Goal: Information Seeking & Learning: Learn about a topic

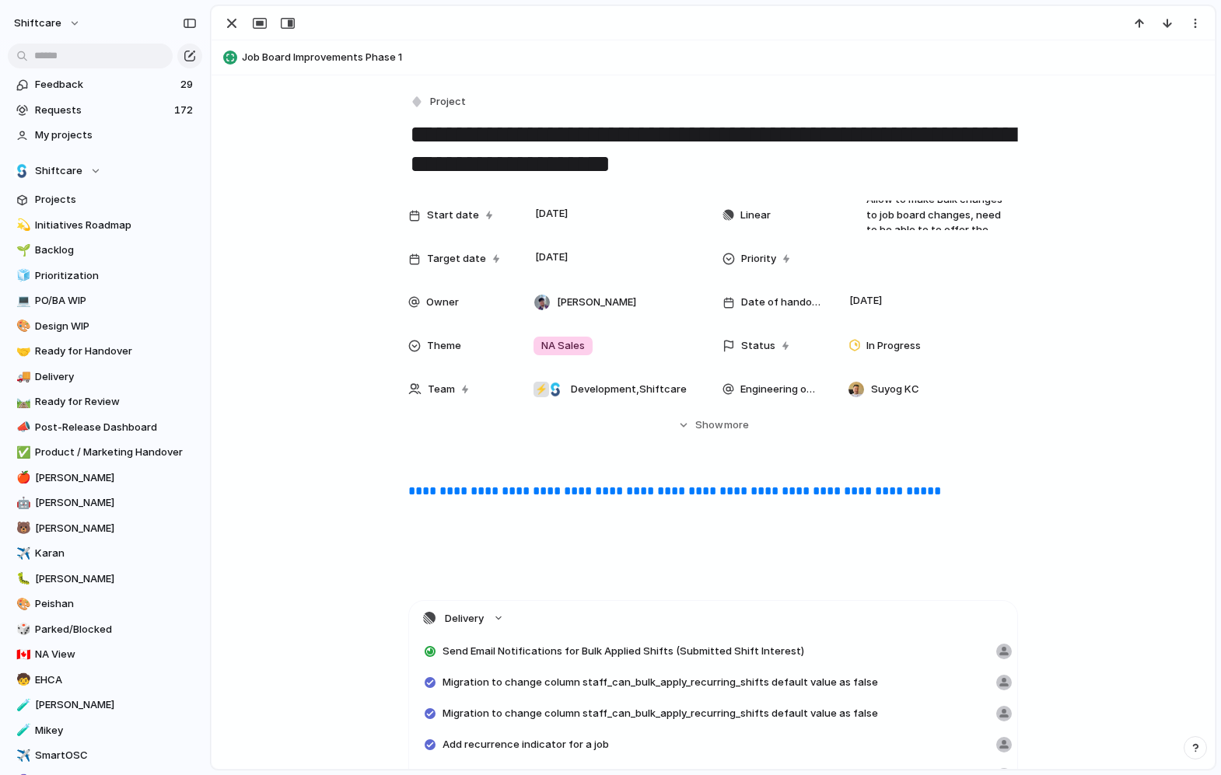
click at [232, 21] on div "button" at bounding box center [231, 23] width 19 height 19
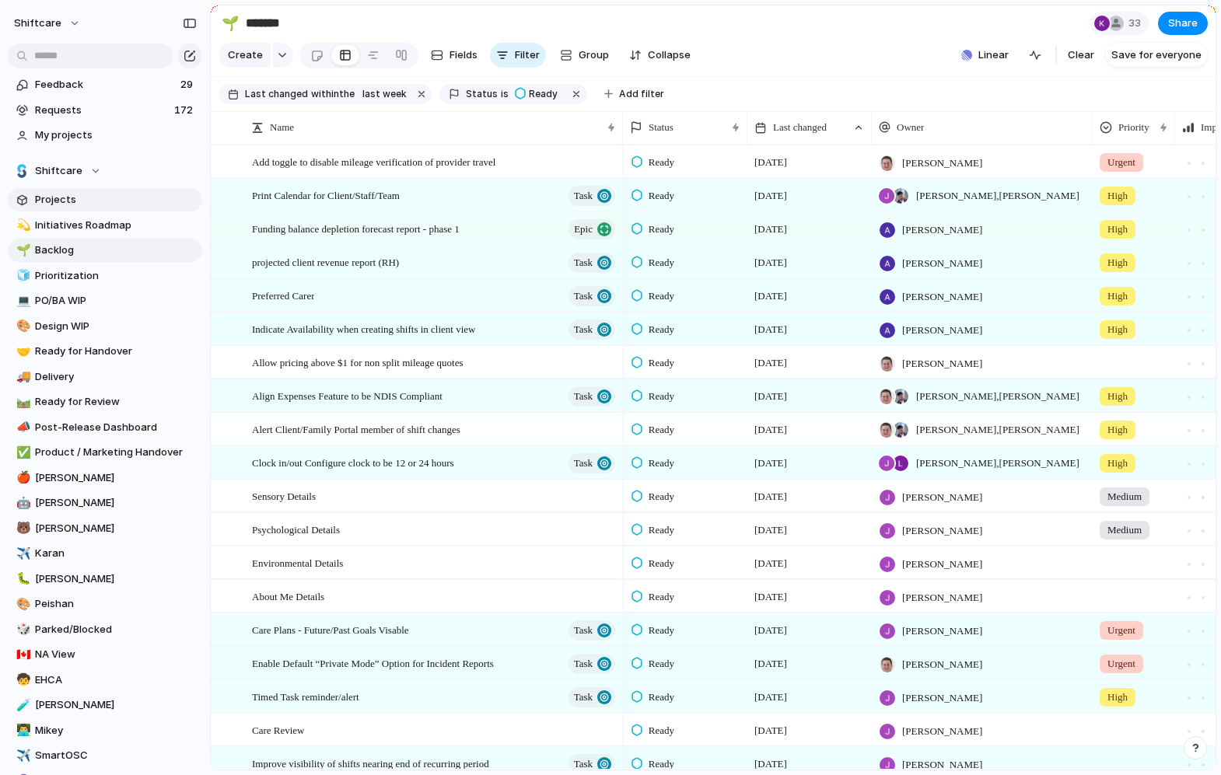
click at [60, 198] on span "Projects" at bounding box center [116, 200] width 162 height 16
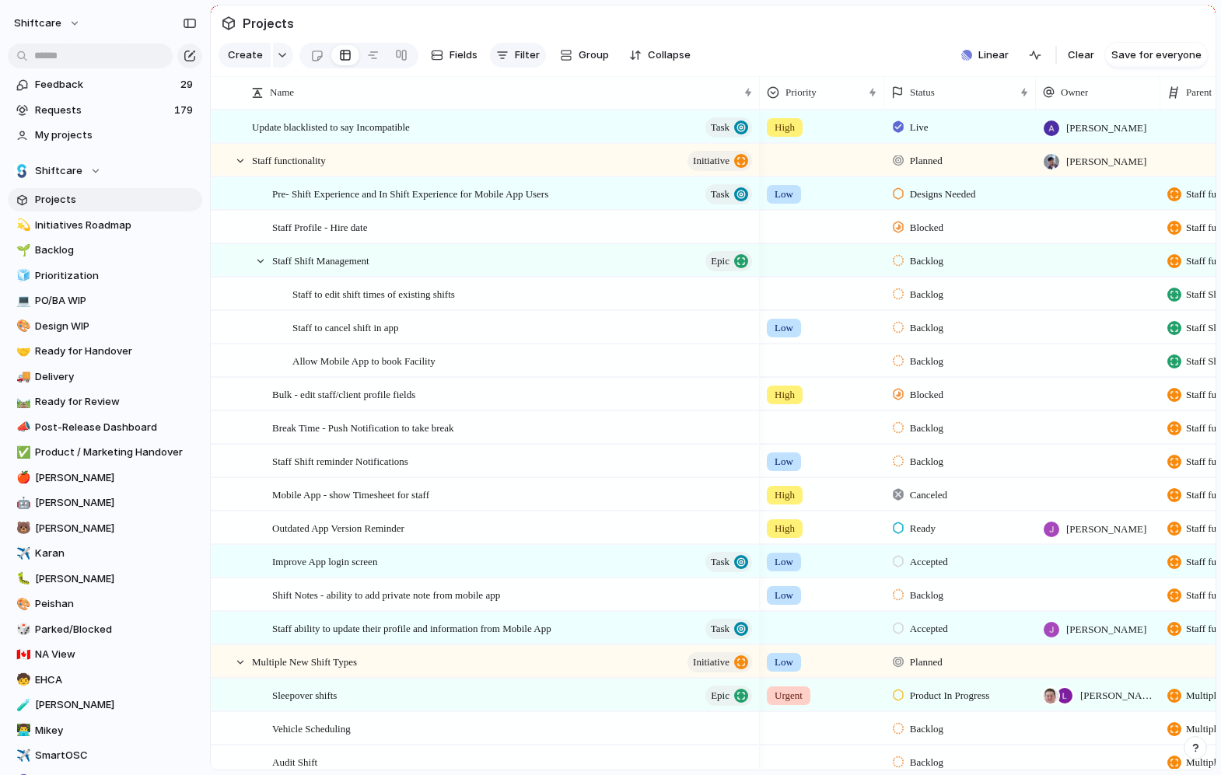
click at [515, 54] on span "Filter" at bounding box center [527, 55] width 25 height 16
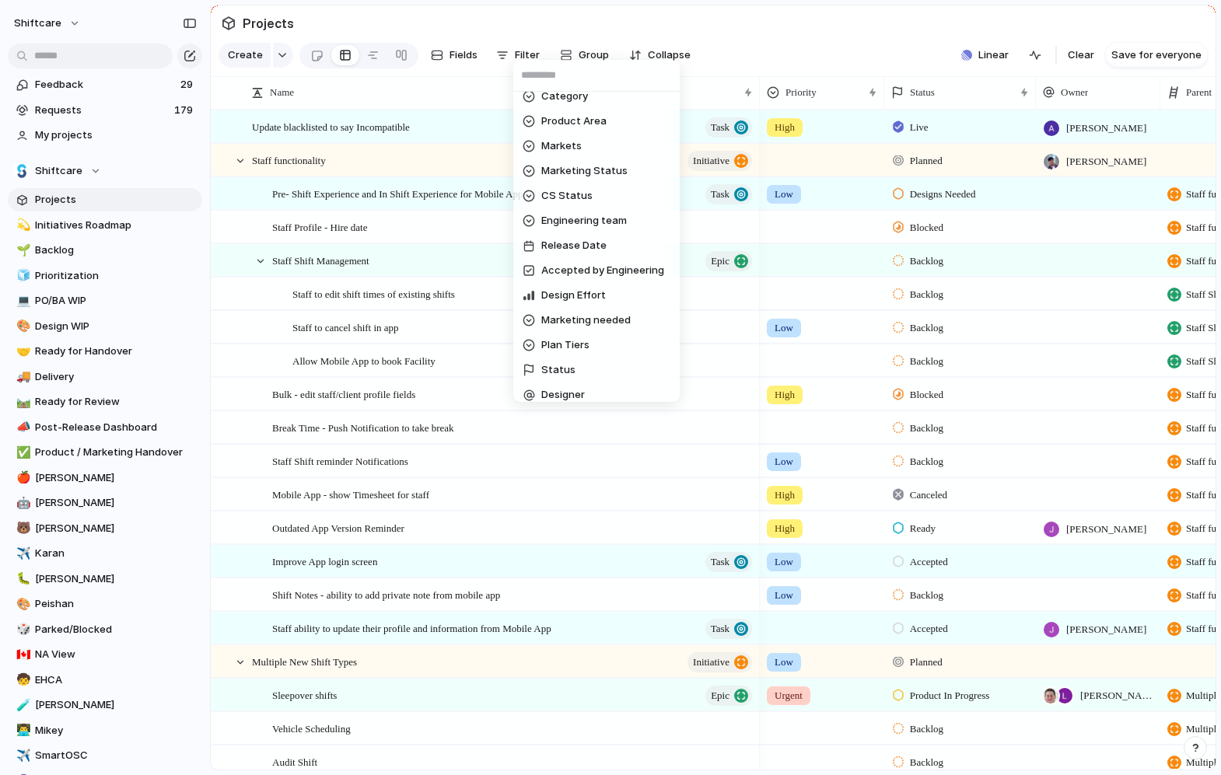
scroll to position [324, 0]
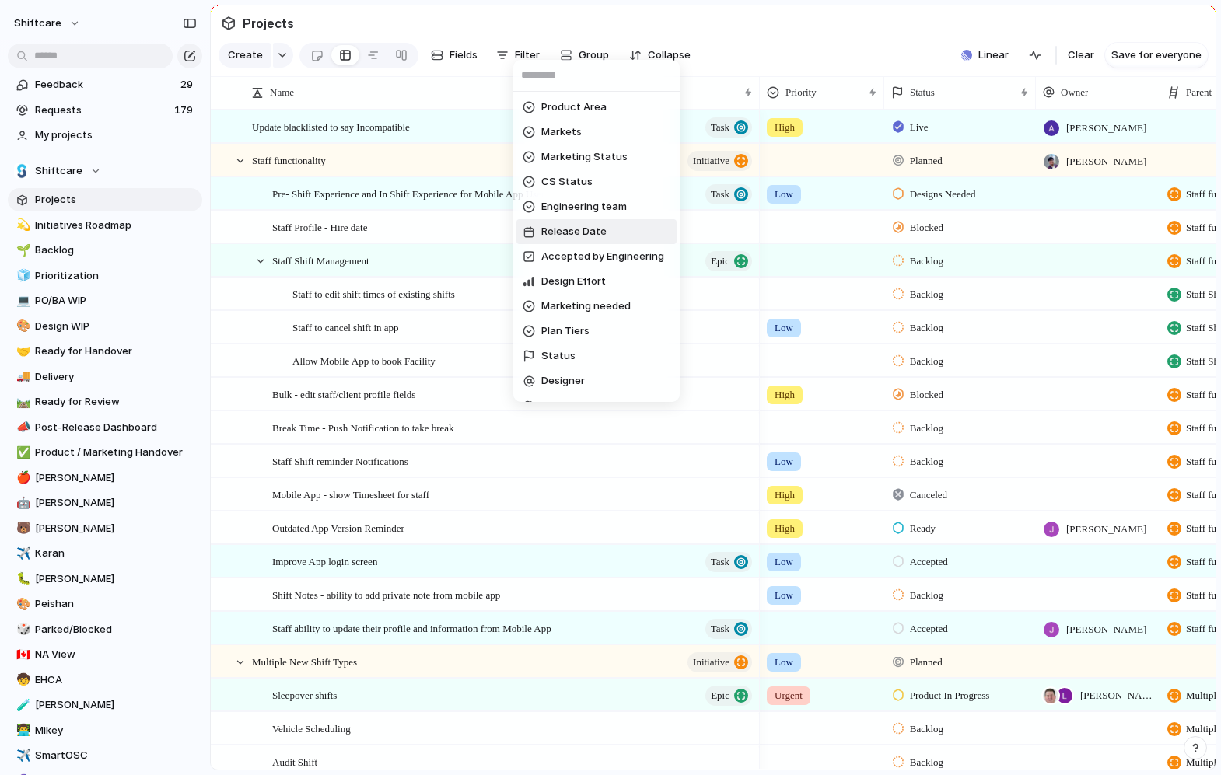
click at [559, 225] on span "Release Date" at bounding box center [573, 232] width 65 height 16
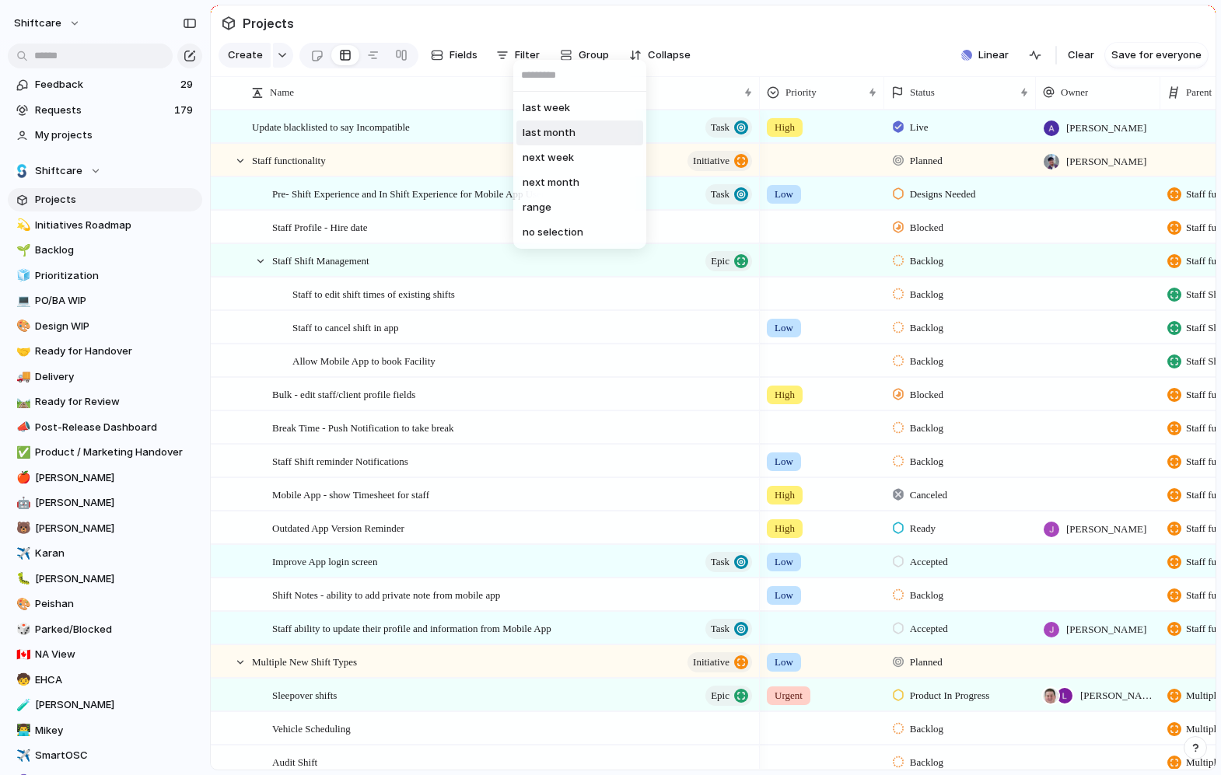
click at [553, 129] on span "last month" at bounding box center [549, 133] width 53 height 16
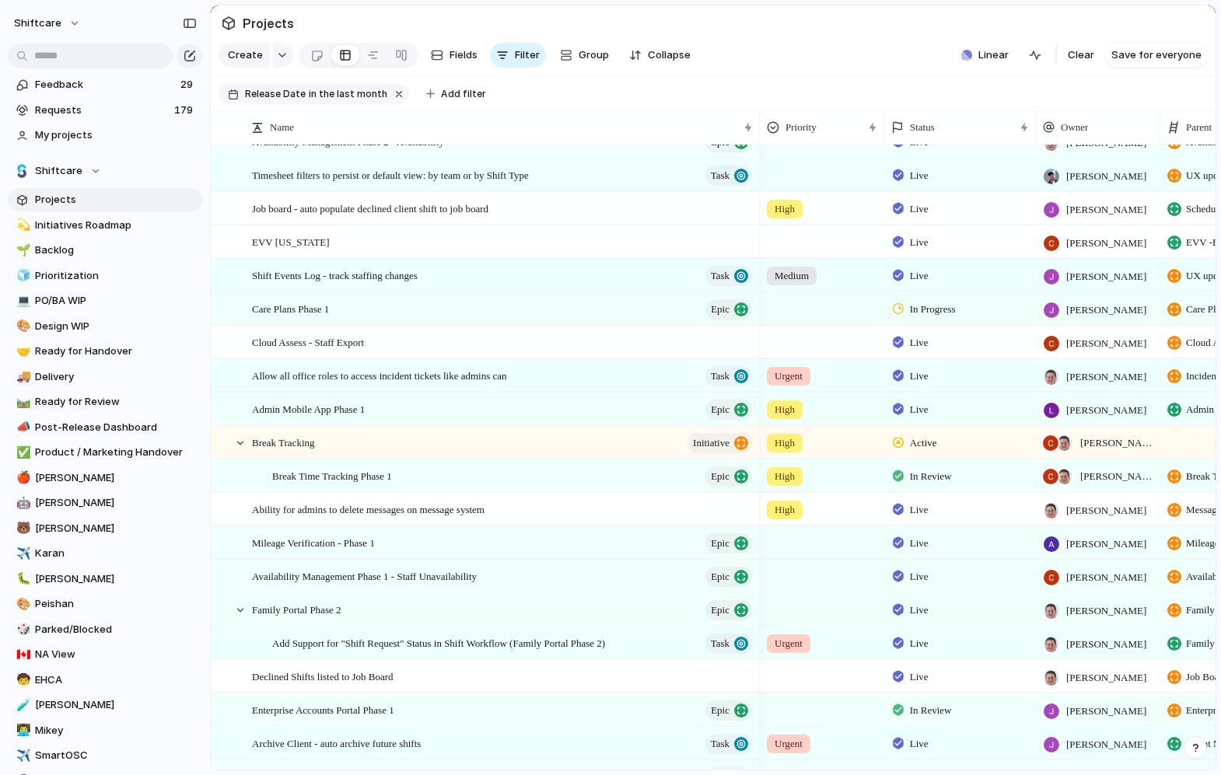
scroll to position [0, 0]
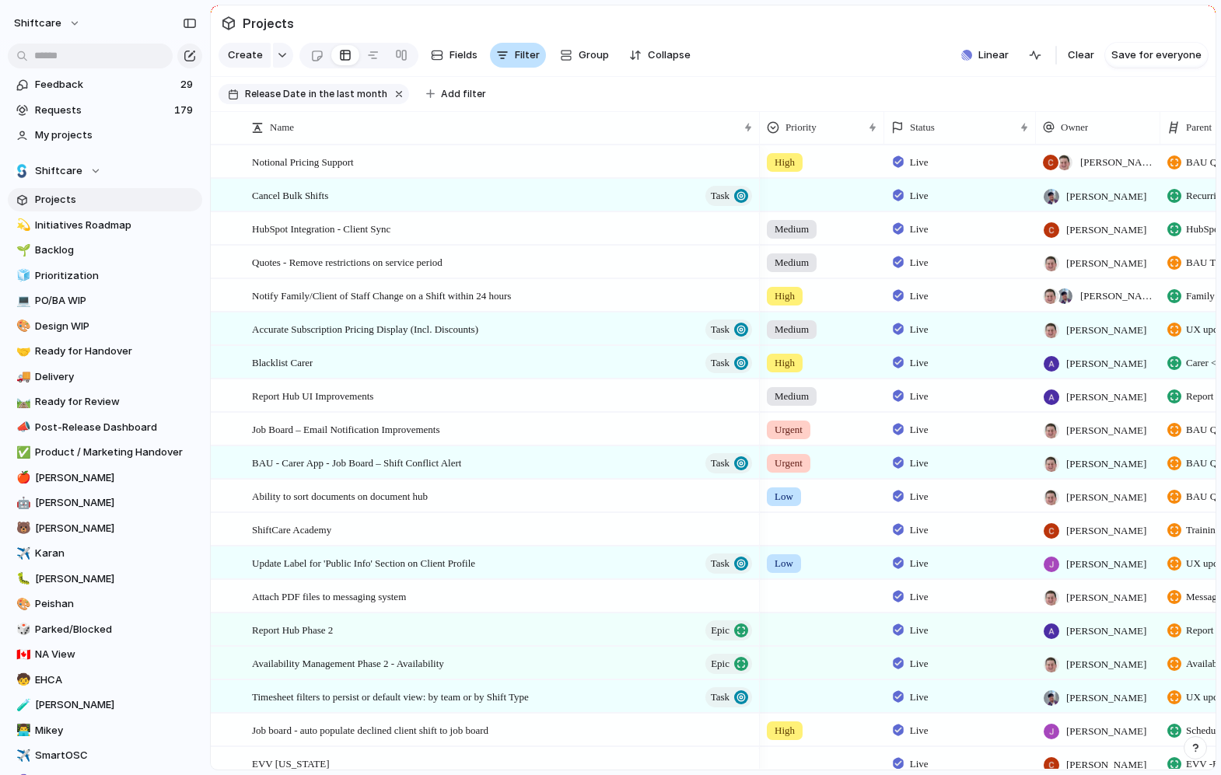
click at [519, 51] on span "Filter" at bounding box center [527, 55] width 25 height 16
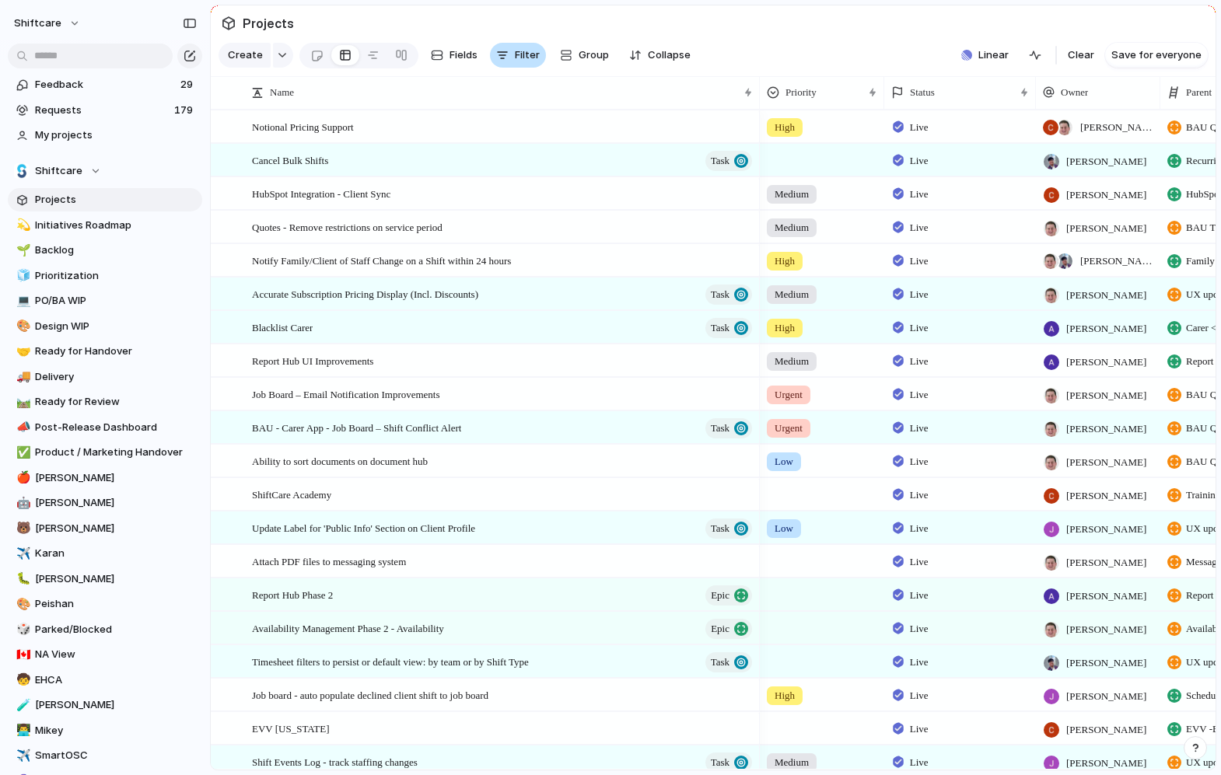
click at [518, 63] on span "Filter" at bounding box center [527, 55] width 25 height 16
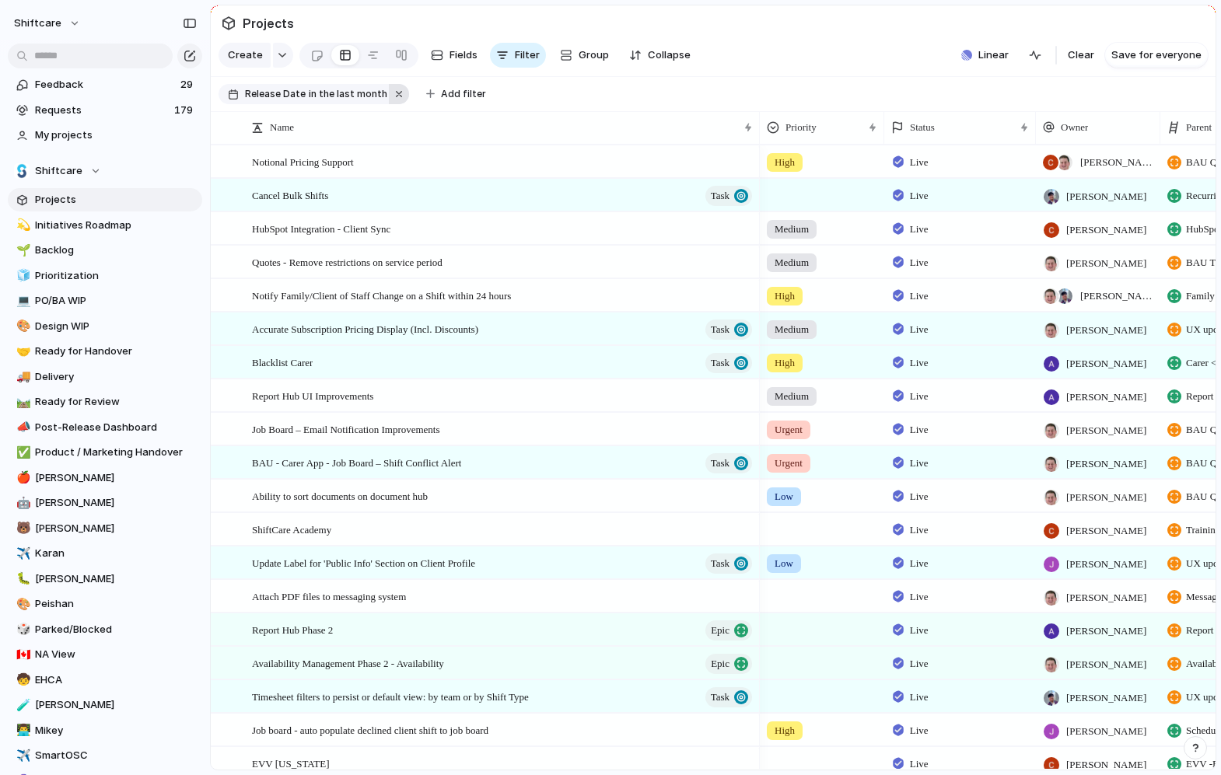
click at [392, 95] on button "button" at bounding box center [399, 94] width 20 height 20
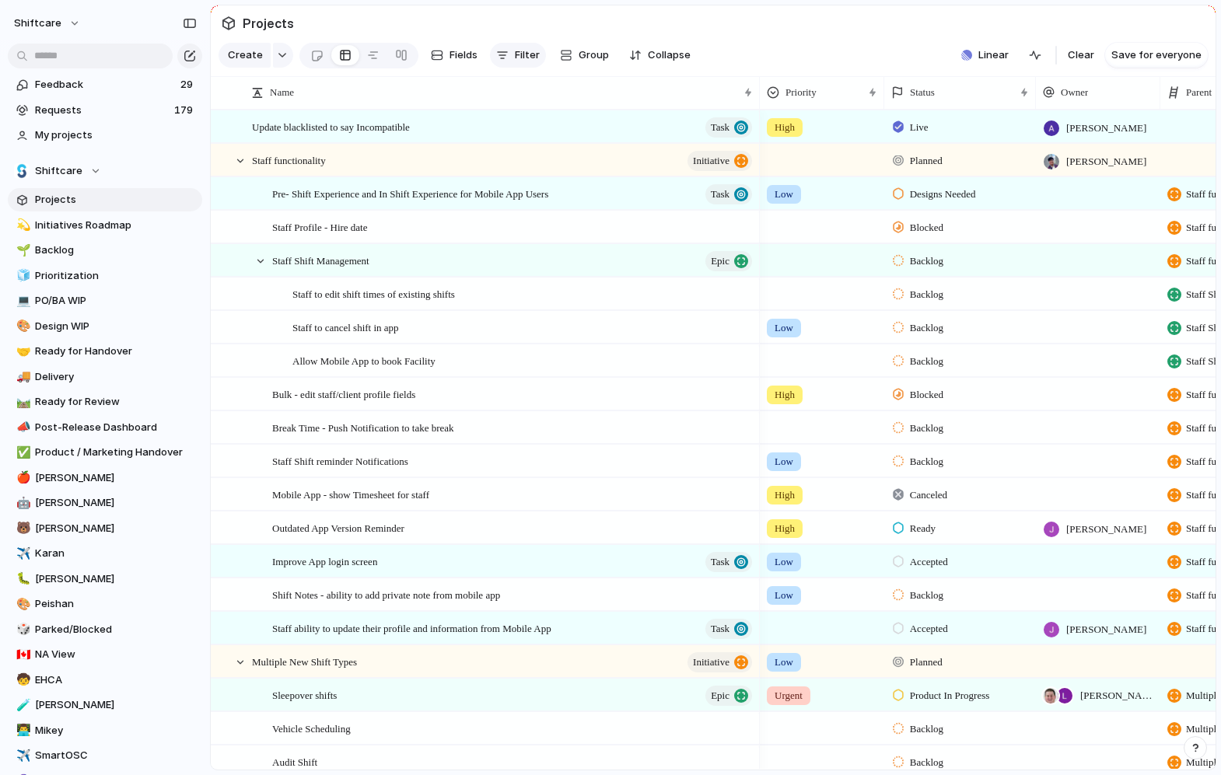
click at [512, 57] on button "Filter" at bounding box center [518, 55] width 56 height 25
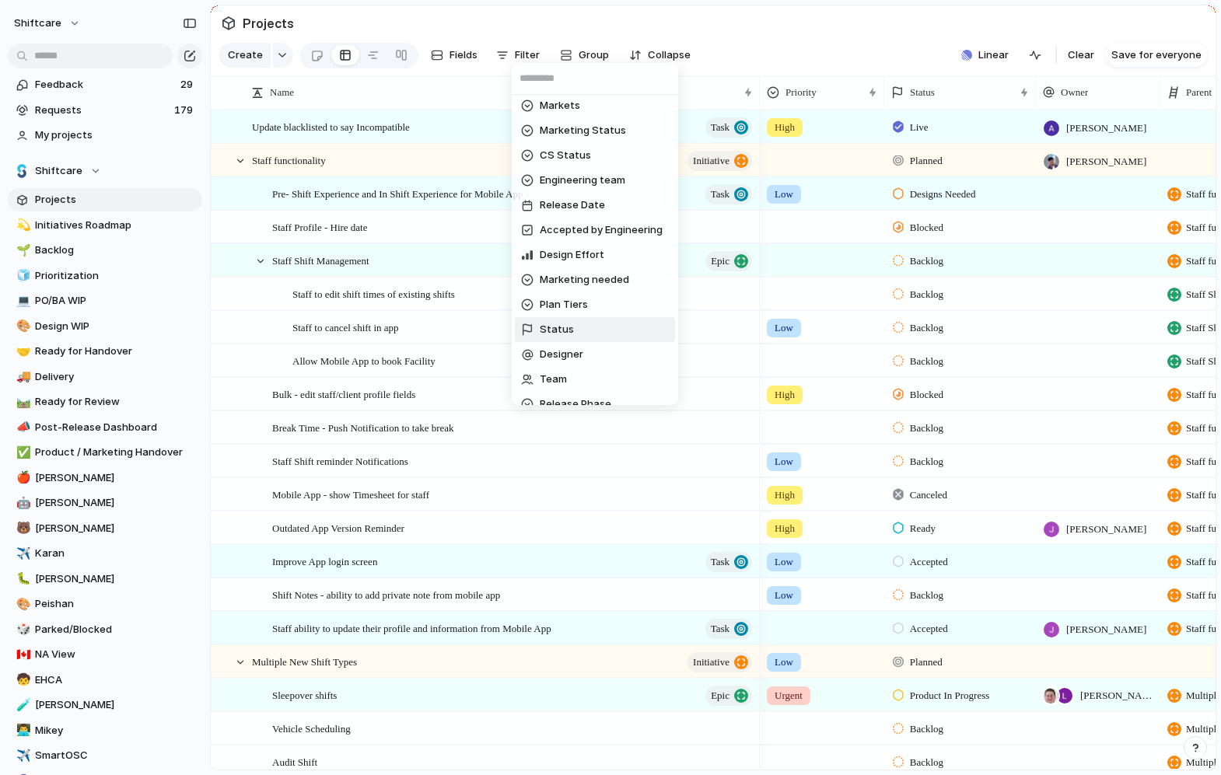
click at [541, 325] on span "Status" at bounding box center [557, 330] width 34 height 16
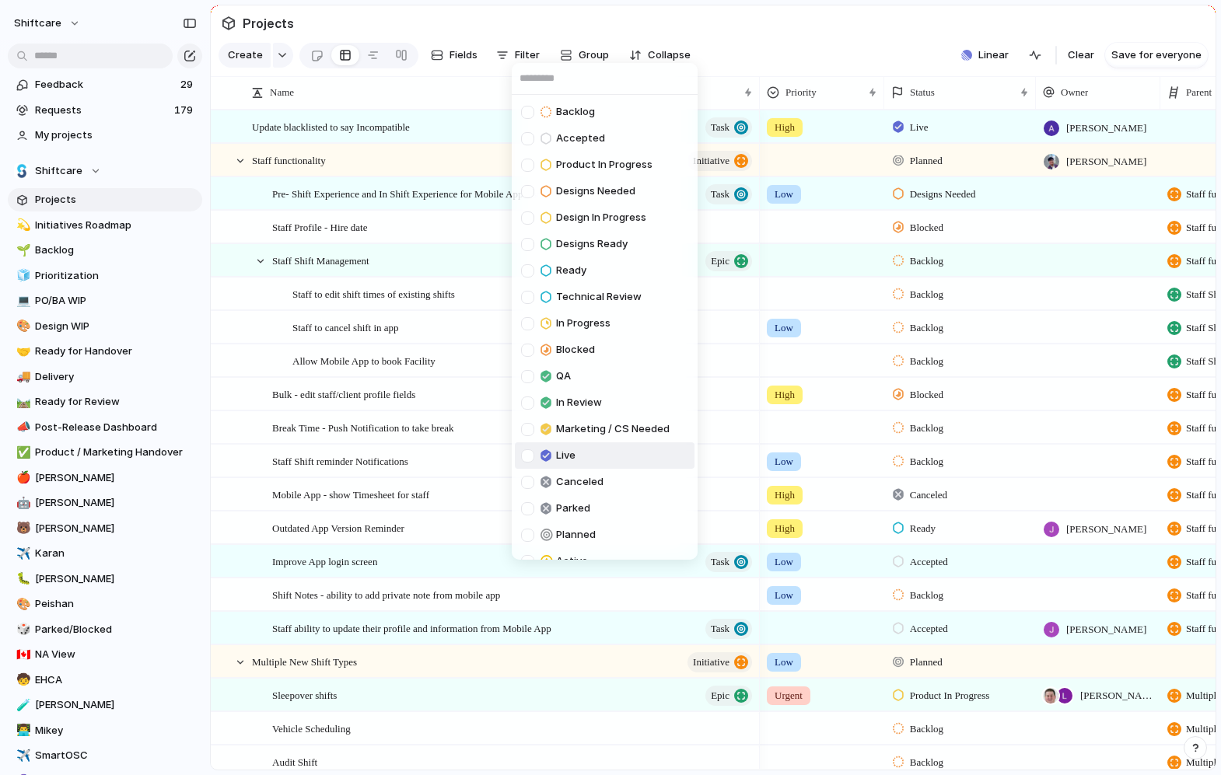
click at [526, 453] on div at bounding box center [527, 455] width 13 height 13
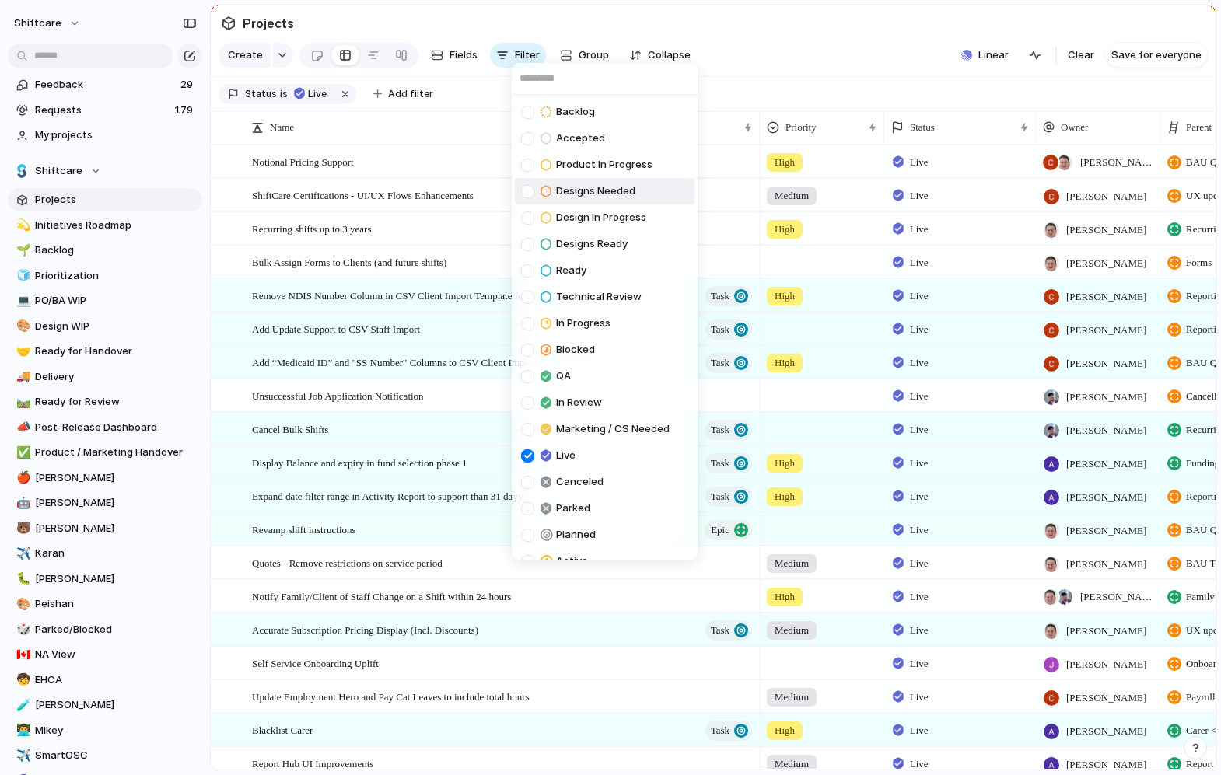
click at [792, 46] on div "Backlog Accepted Product In Progress Designs Needed Design In Progress Designs …" at bounding box center [610, 387] width 1221 height 775
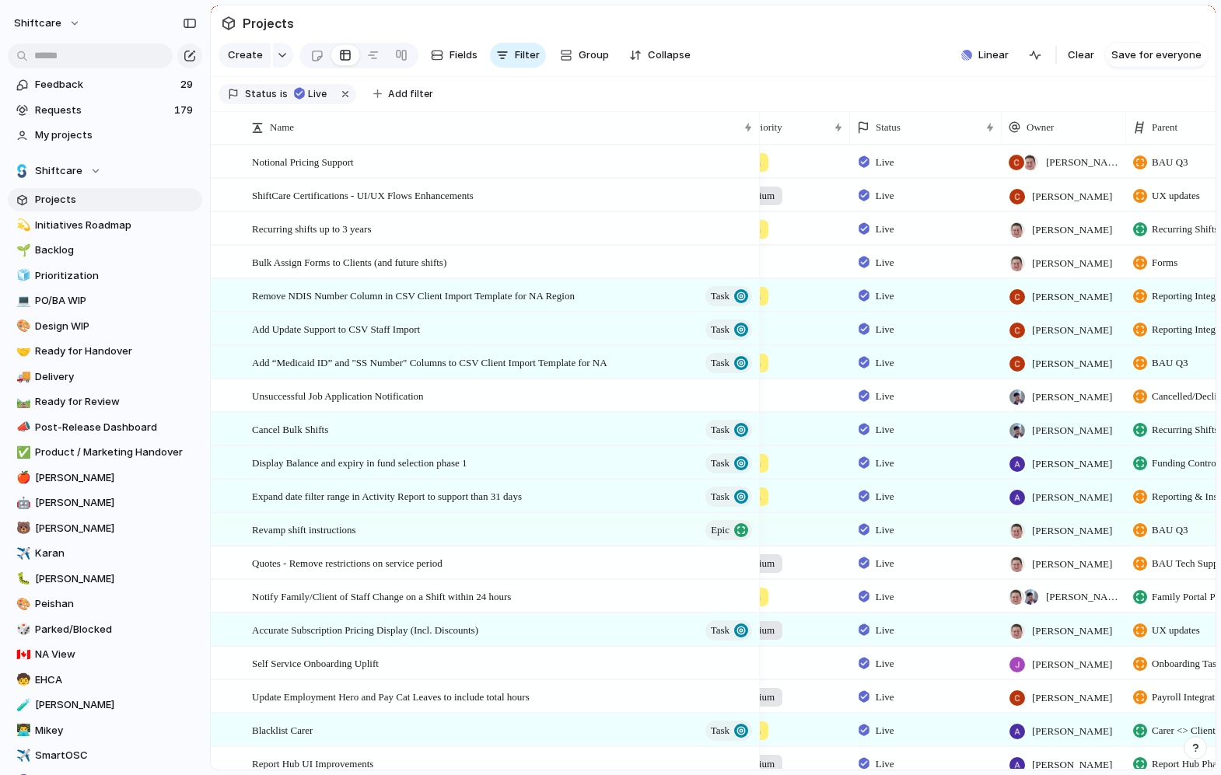
scroll to position [0, 88]
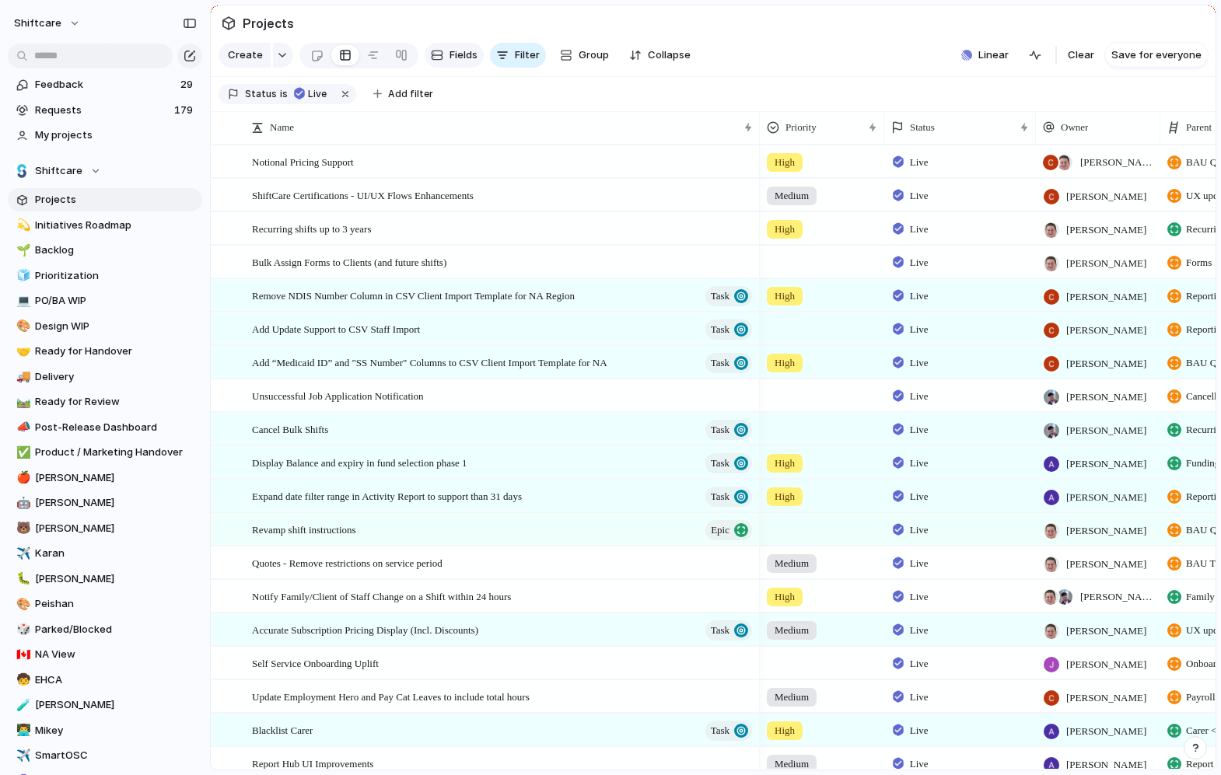
click at [449, 49] on span "Fields" at bounding box center [463, 55] width 28 height 16
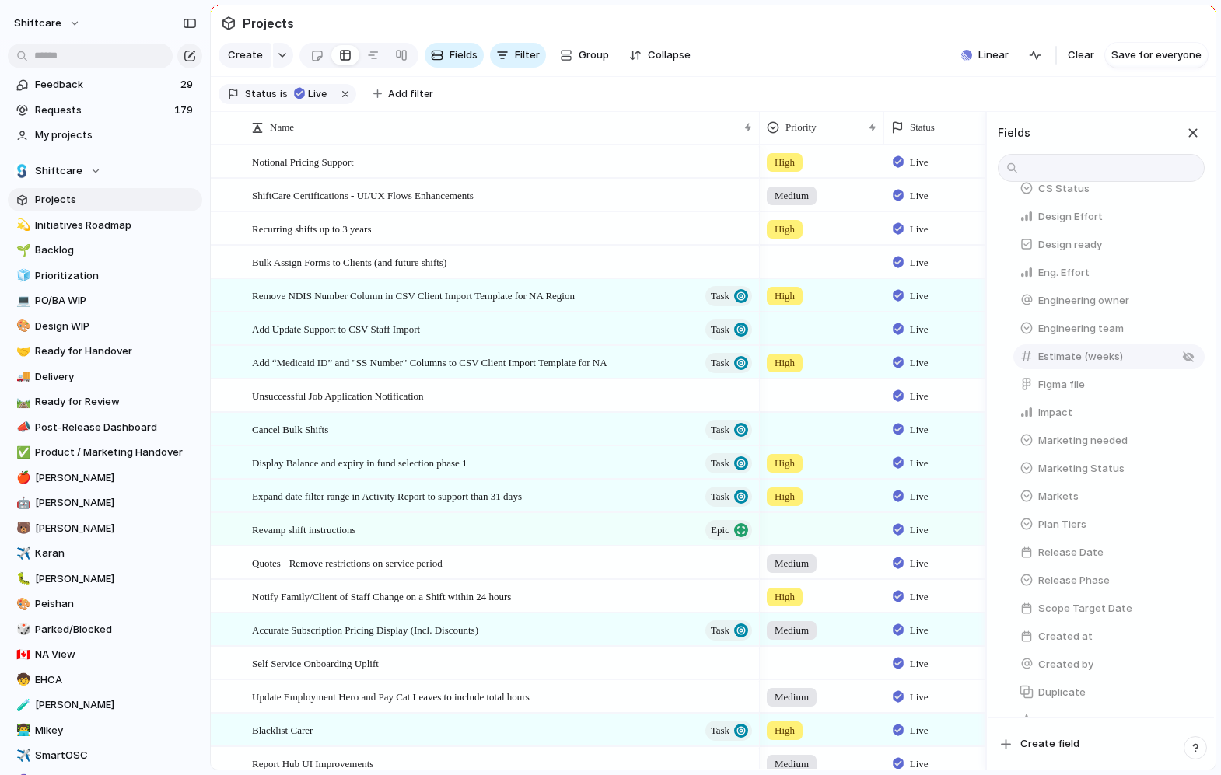
drag, startPoint x: 1054, startPoint y: 556, endPoint x: 1079, endPoint y: 344, distance: 213.7
click at [1079, 344] on div "Accepted by Engineering Category CS Status Design Effort Design ready Eng. Effo…" at bounding box center [1103, 497] width 204 height 756
click at [1187, 551] on div "button" at bounding box center [1188, 553] width 12 height 12
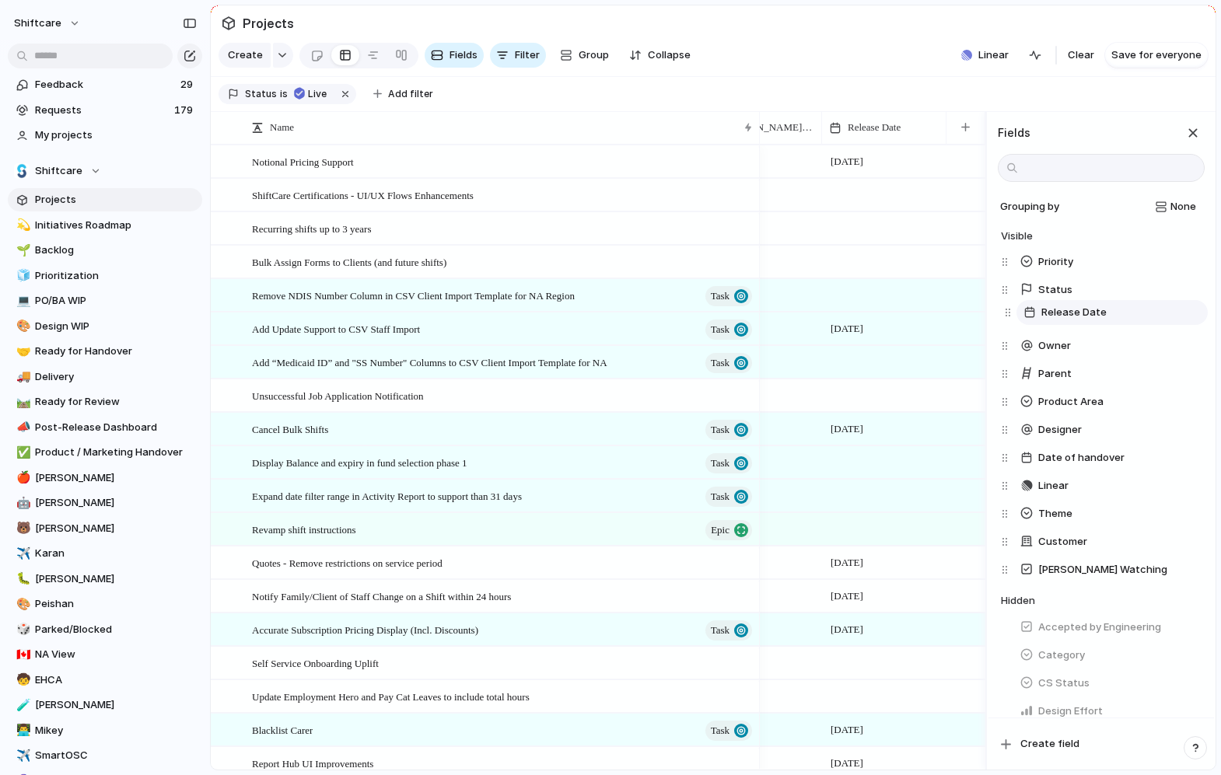
drag, startPoint x: 1003, startPoint y: 568, endPoint x: 1006, endPoint y: 311, distance: 257.4
click at [1006, 311] on div "Priority Status Owner Parent Product Area Designer Date of handover Linear Them…" at bounding box center [1103, 416] width 204 height 336
click at [872, 31] on section "Projects" at bounding box center [713, 22] width 1005 height 35
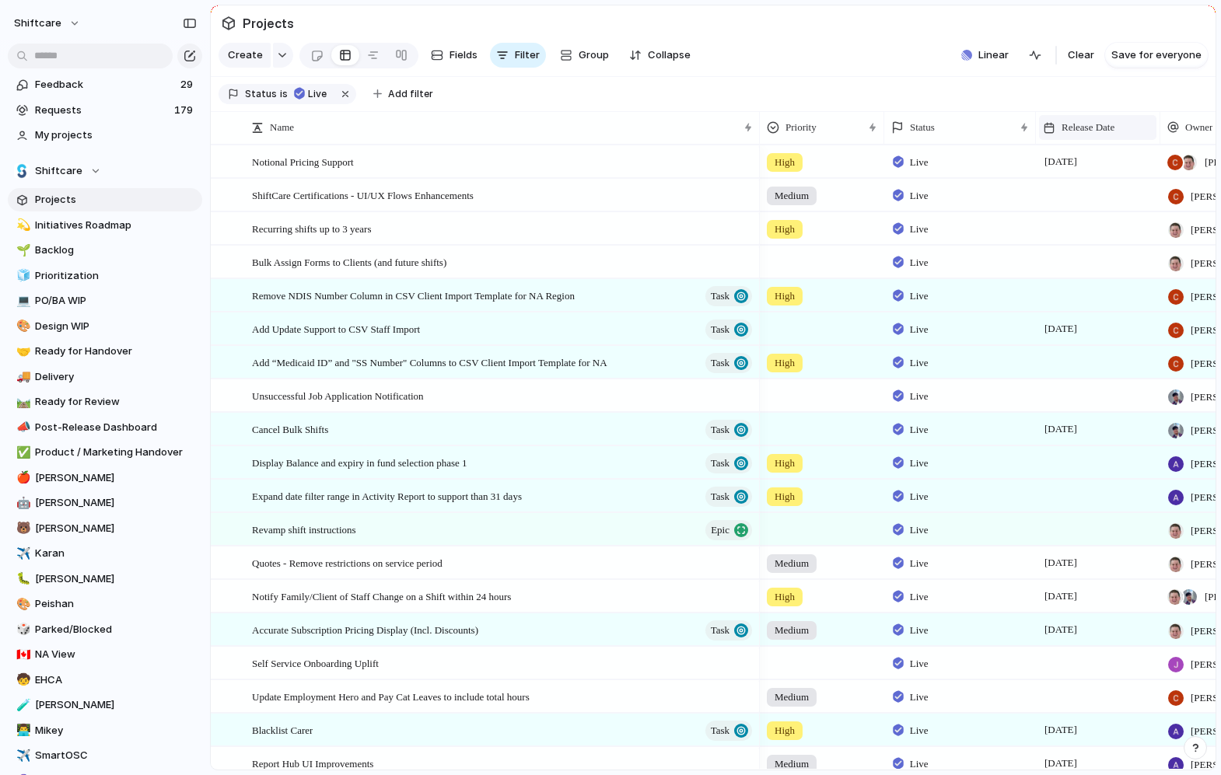
click at [1114, 128] on span "Release Date" at bounding box center [1087, 128] width 53 height 16
click at [1087, 210] on span "Sort ascending" at bounding box center [1106, 213] width 75 height 16
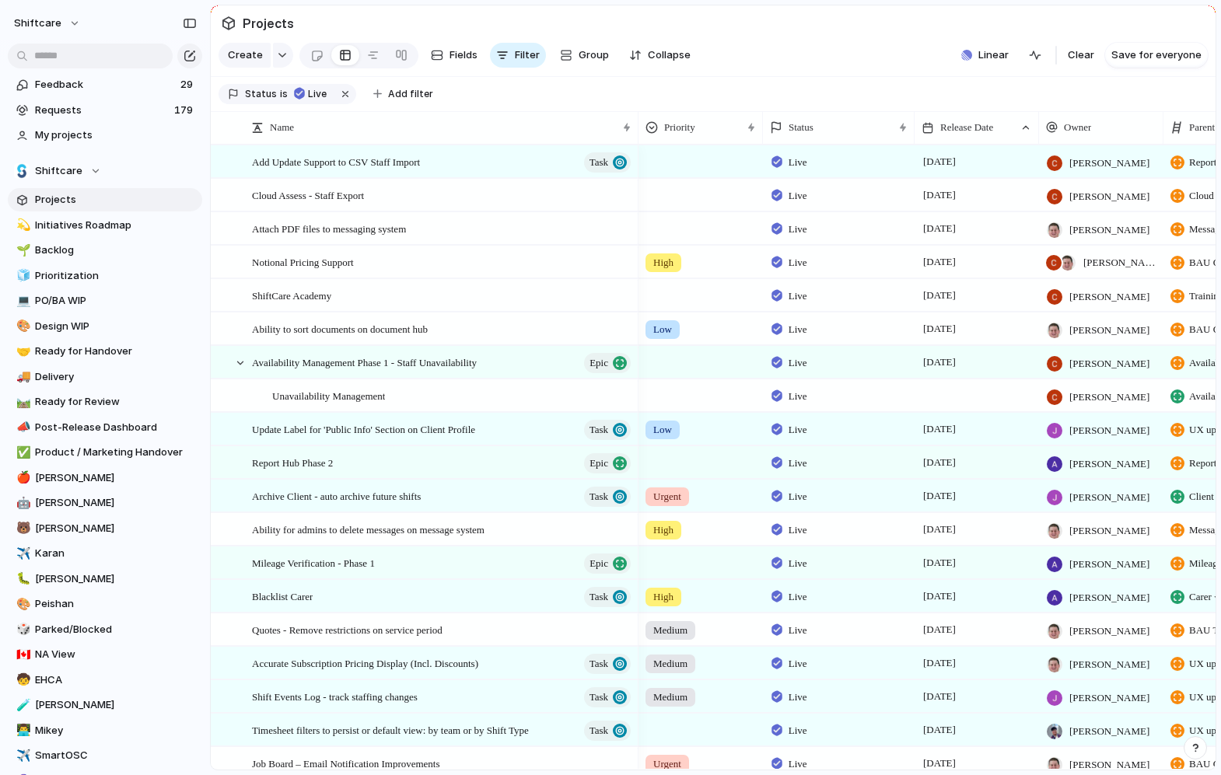
drag, startPoint x: 757, startPoint y: 120, endPoint x: 1069, endPoint y: 31, distance: 324.9
click at [635, 121] on div at bounding box center [638, 127] width 8 height 33
click at [455, 51] on span "Fields" at bounding box center [463, 55] width 28 height 16
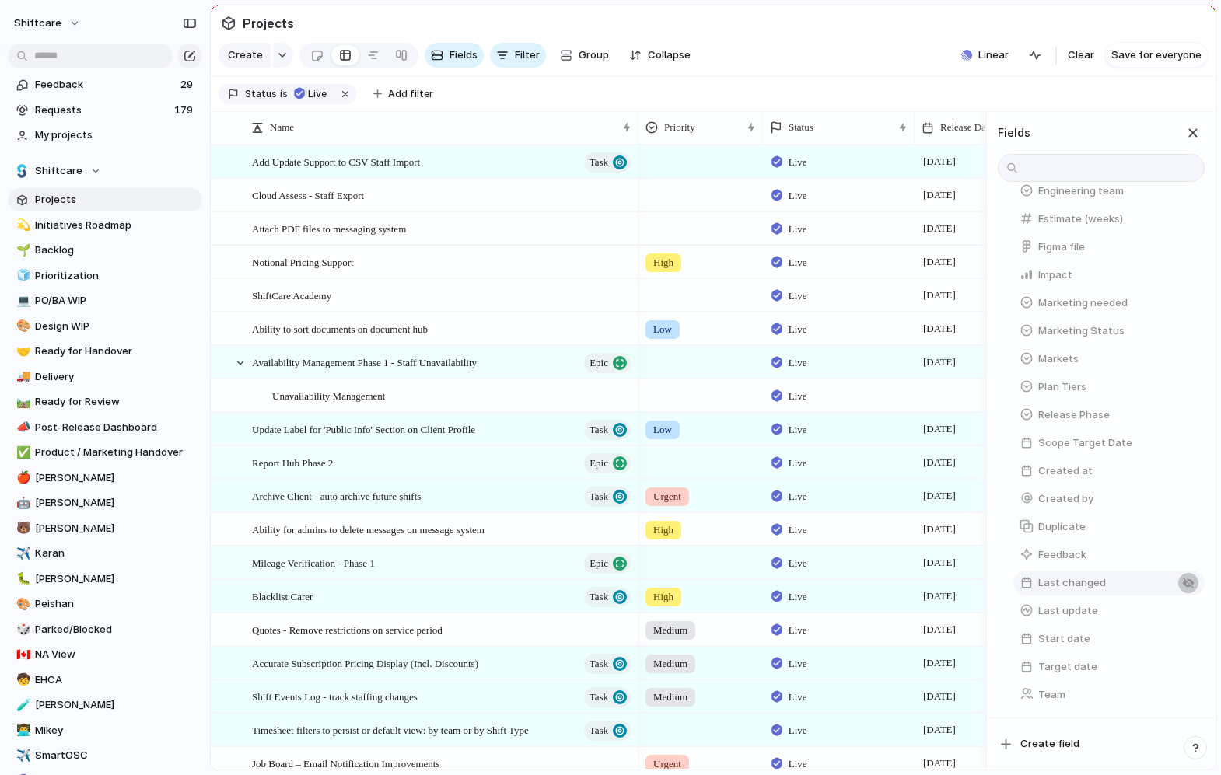
click at [1187, 584] on div "button" at bounding box center [1188, 583] width 12 height 12
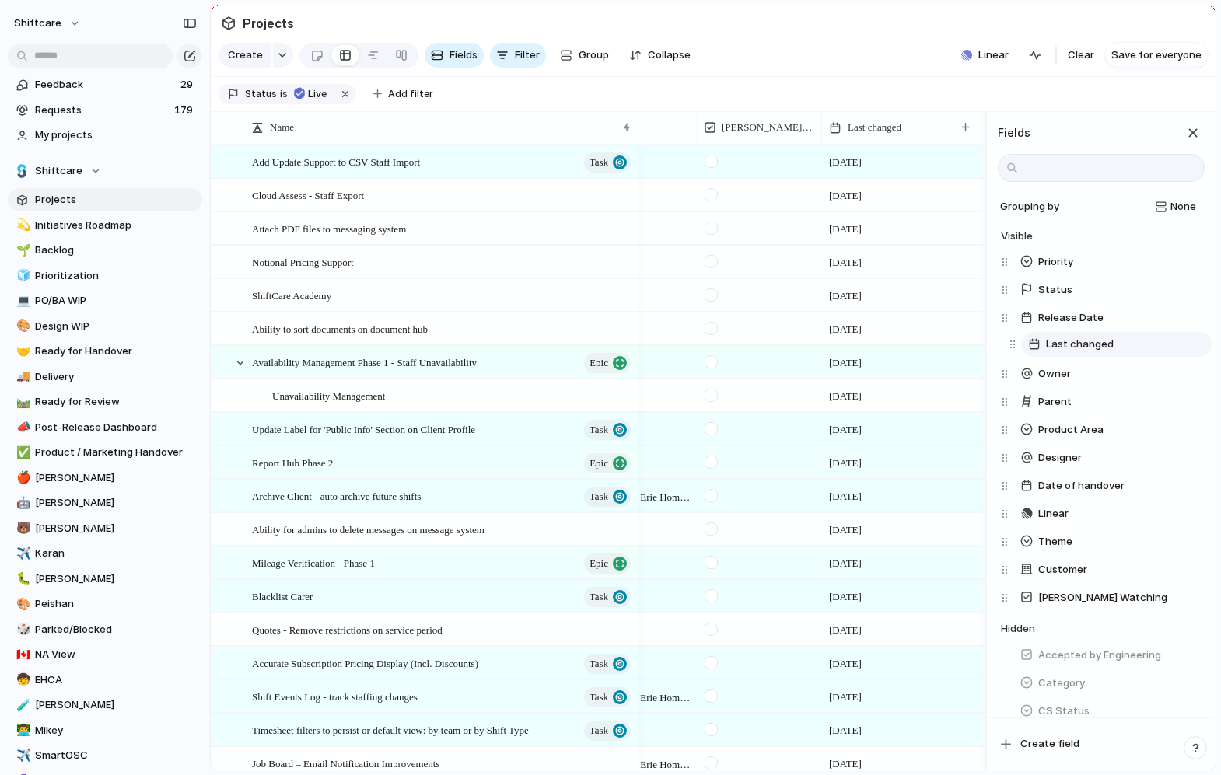
drag, startPoint x: 1005, startPoint y: 597, endPoint x: 1012, endPoint y: 343, distance: 254.4
click at [1012, 343] on div "Priority Status Release Date Owner Parent Product Area Designer Date of handove…" at bounding box center [1103, 430] width 204 height 364
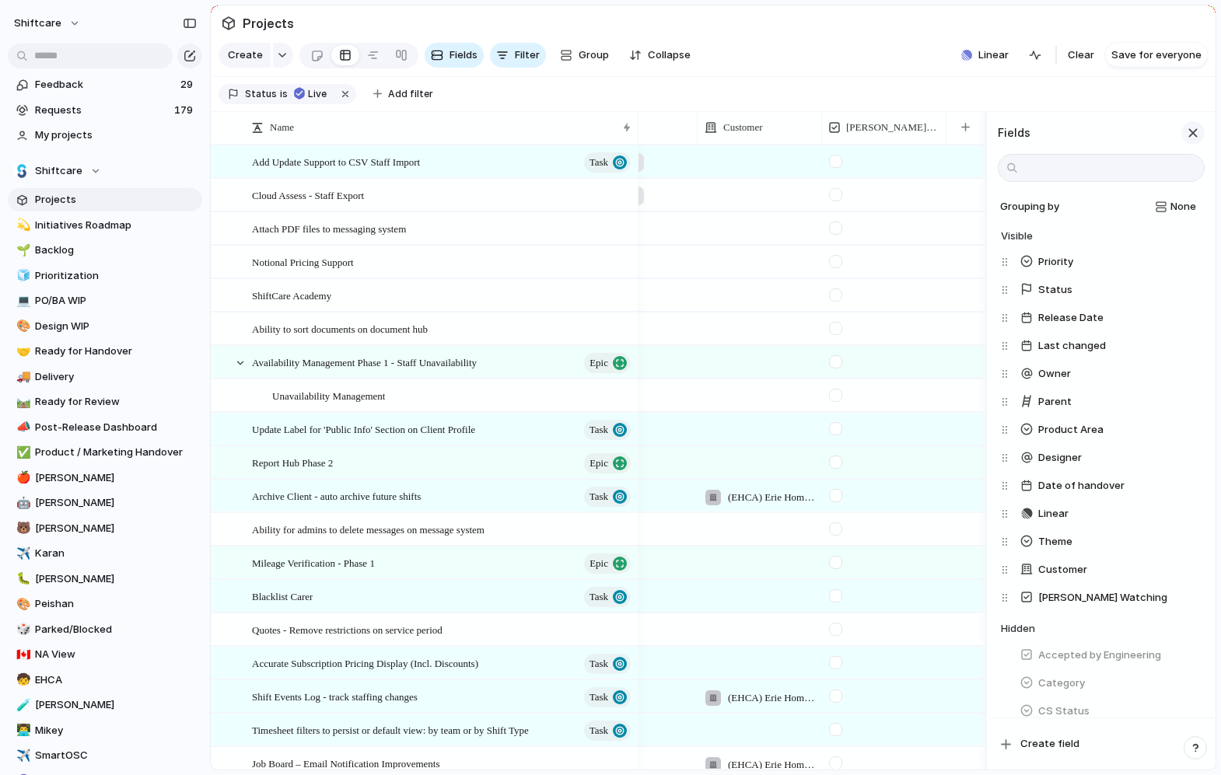
click at [1193, 131] on div "button" at bounding box center [1192, 132] width 17 height 17
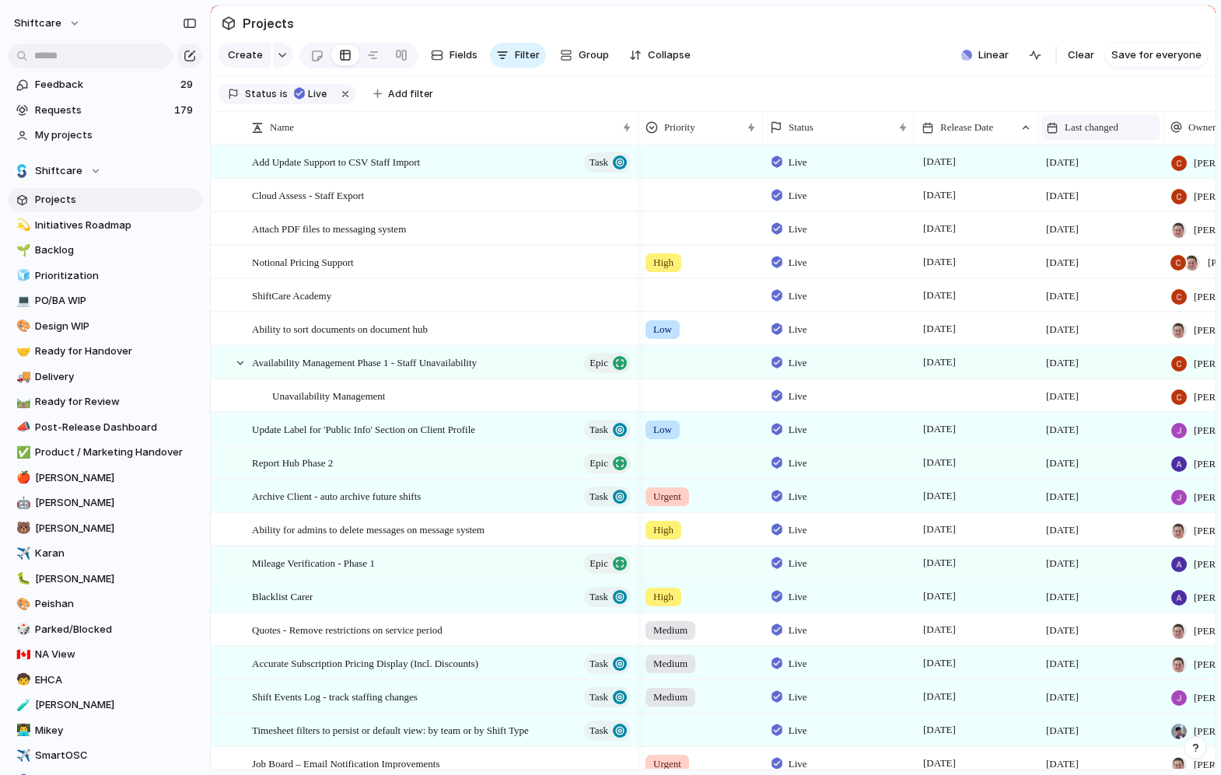
click at [1082, 124] on span "Last changed" at bounding box center [1091, 128] width 54 height 16
click at [1086, 213] on span "Sort ascending" at bounding box center [1109, 213] width 75 height 16
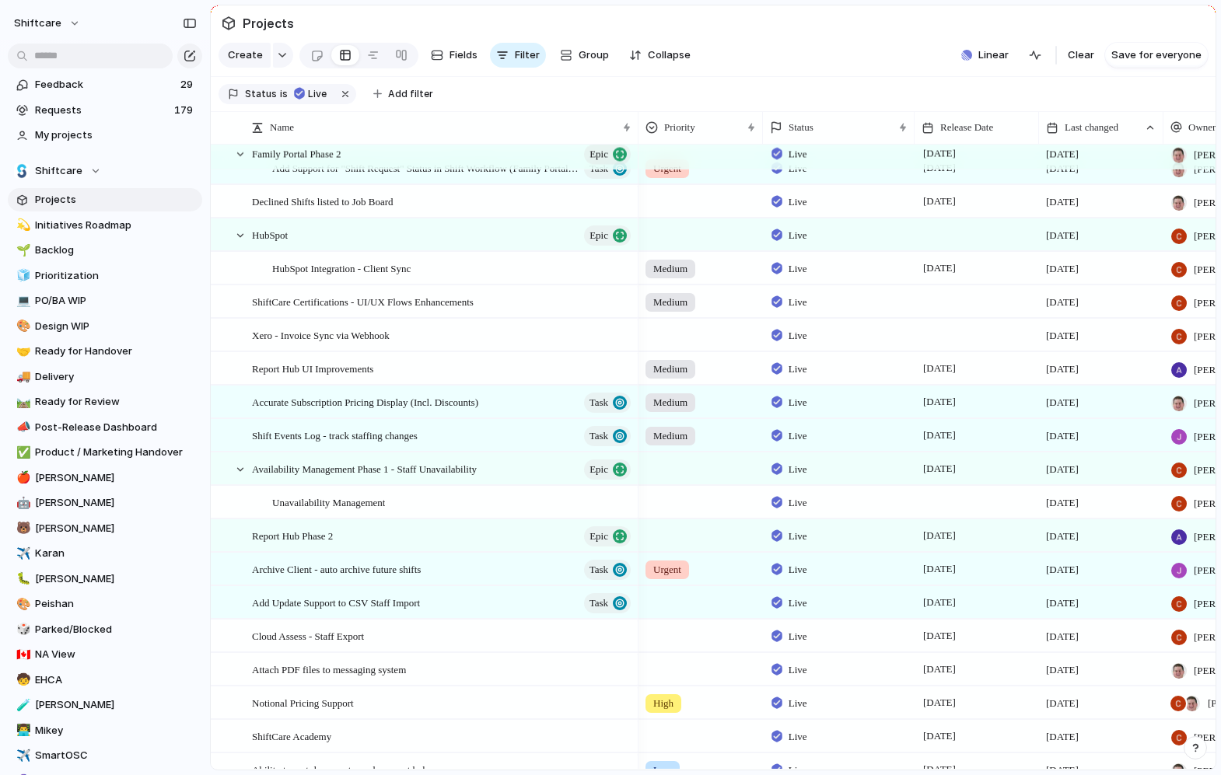
scroll to position [2006, 0]
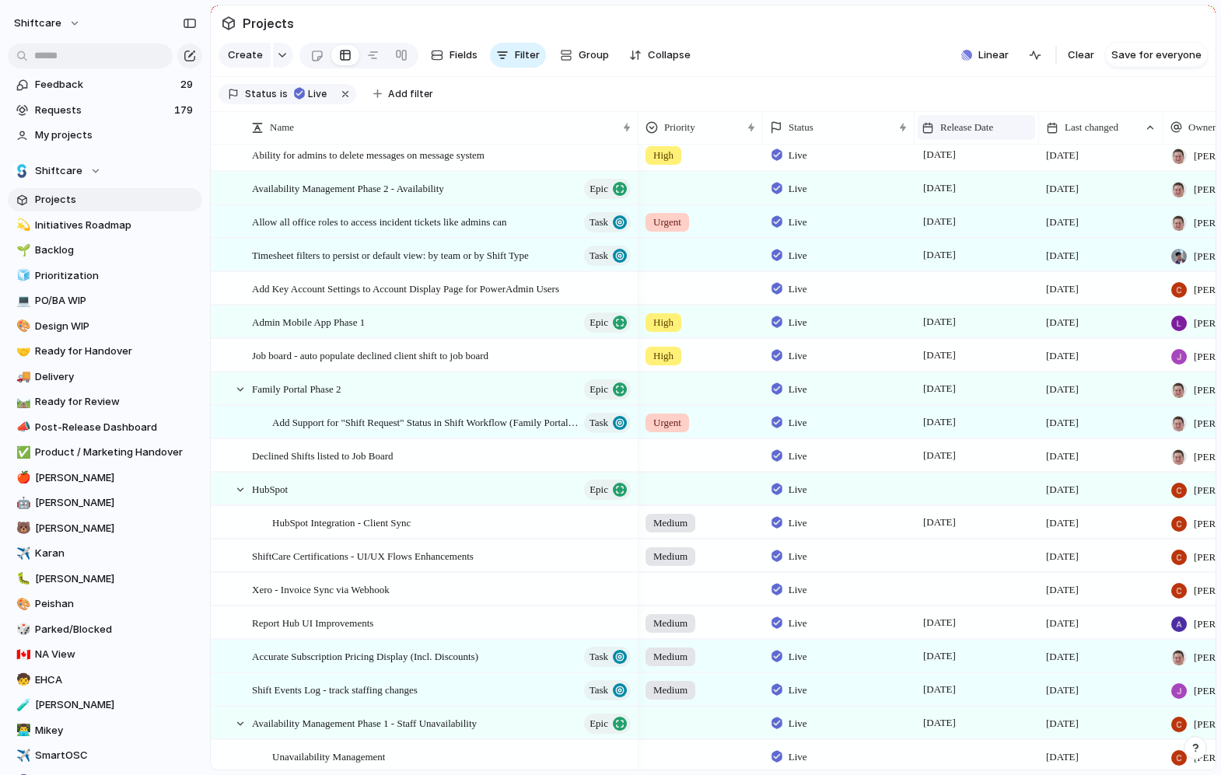
click at [972, 132] on span "Release Date" at bounding box center [966, 128] width 53 height 16
click at [961, 211] on span "Sort ascending" at bounding box center [985, 213] width 75 height 16
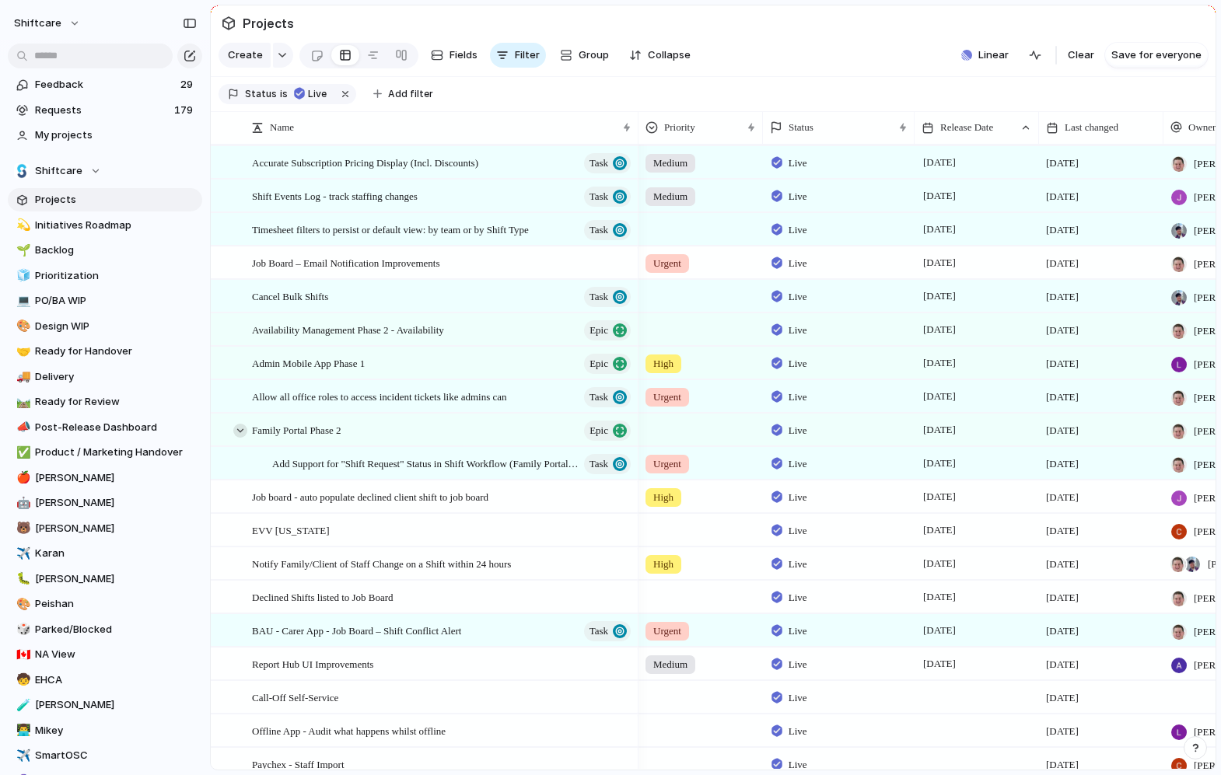
click at [239, 430] on div at bounding box center [240, 431] width 14 height 14
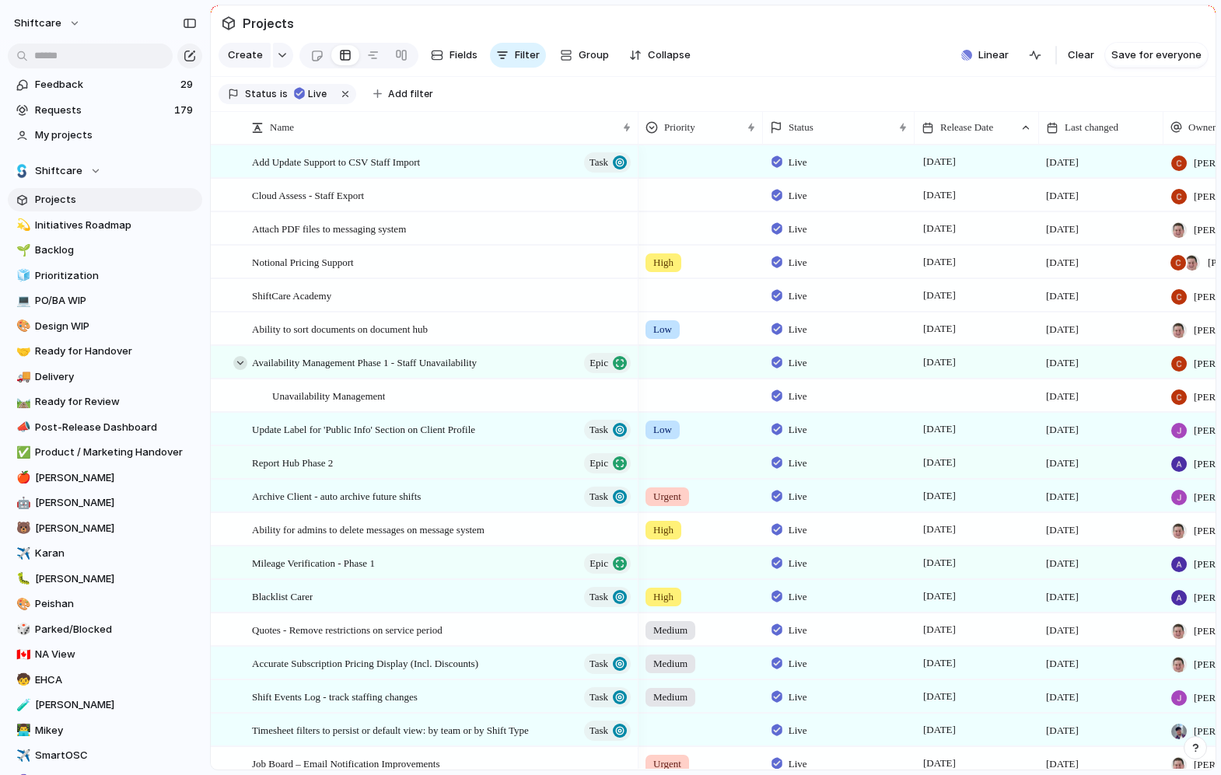
click at [239, 363] on div at bounding box center [240, 363] width 14 height 14
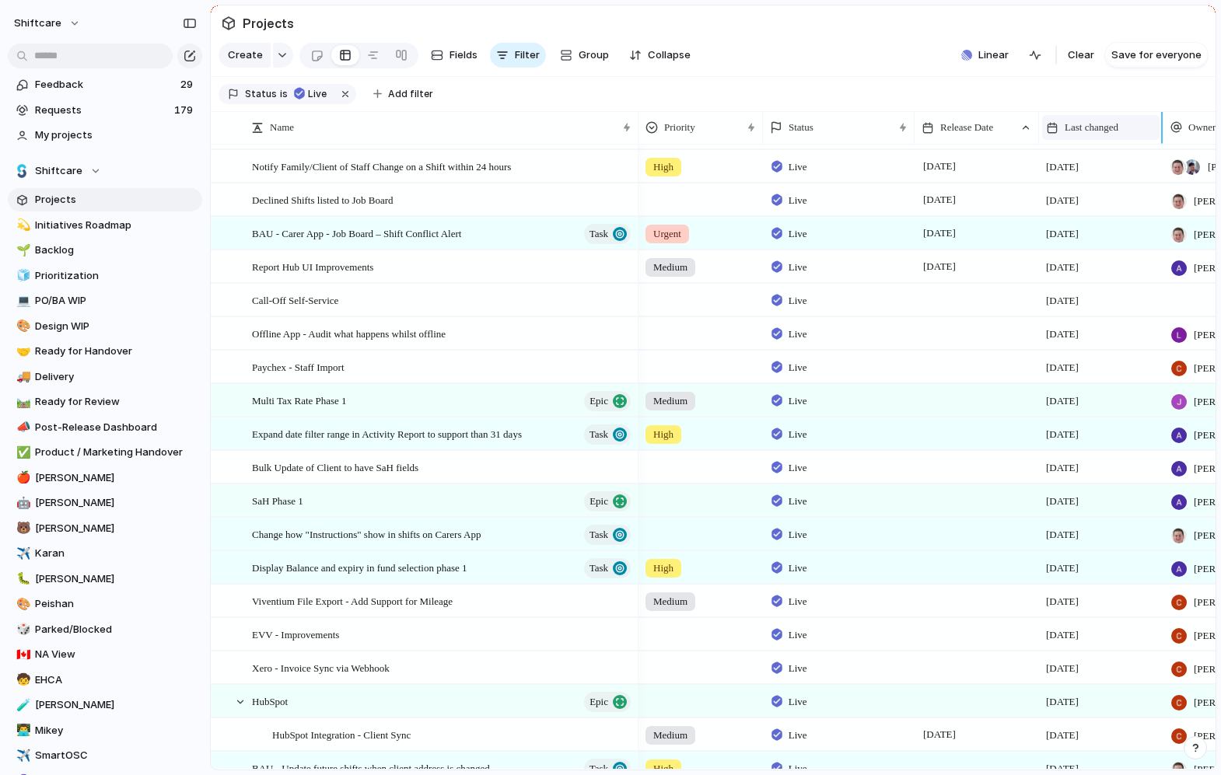
click at [1091, 128] on span "Last changed" at bounding box center [1091, 128] width 54 height 16
click at [1086, 206] on span "Sort ascending" at bounding box center [1109, 213] width 75 height 16
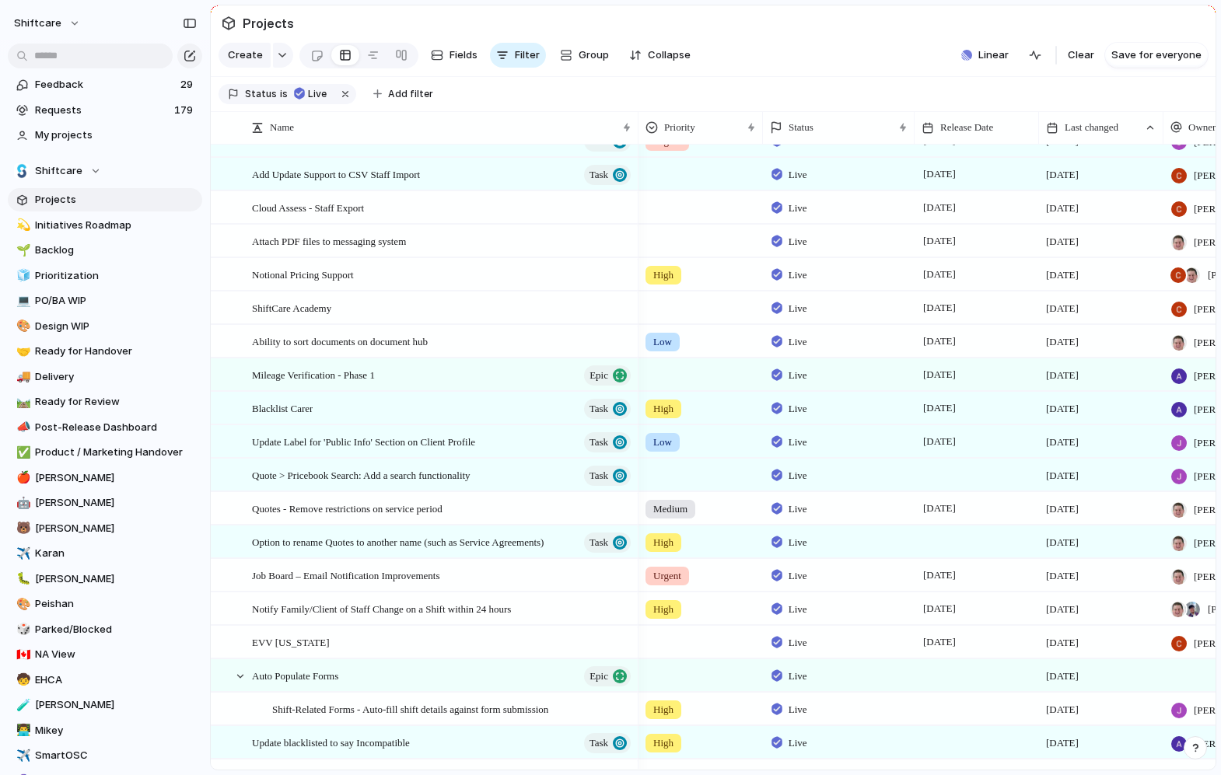
scroll to position [2366, 0]
